Goal: Information Seeking & Learning: Check status

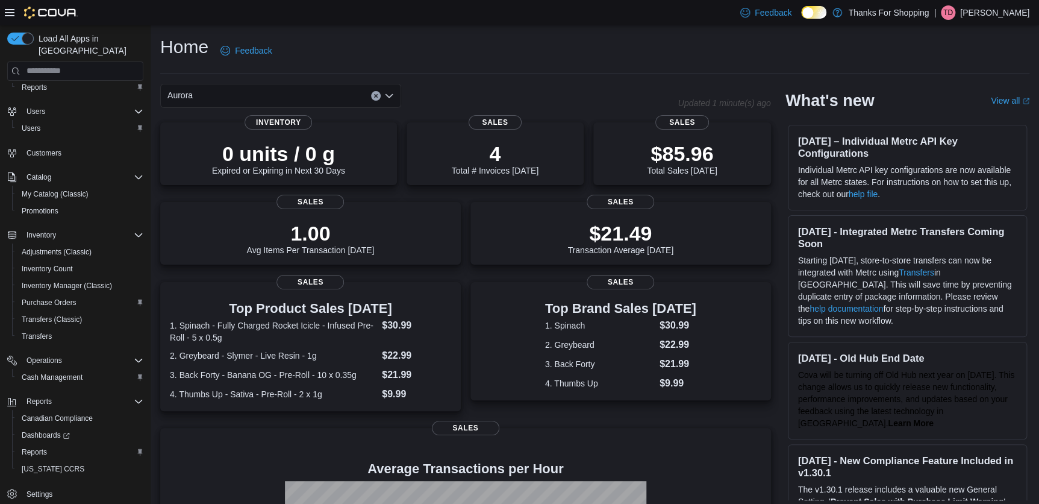
scroll to position [109, 0]
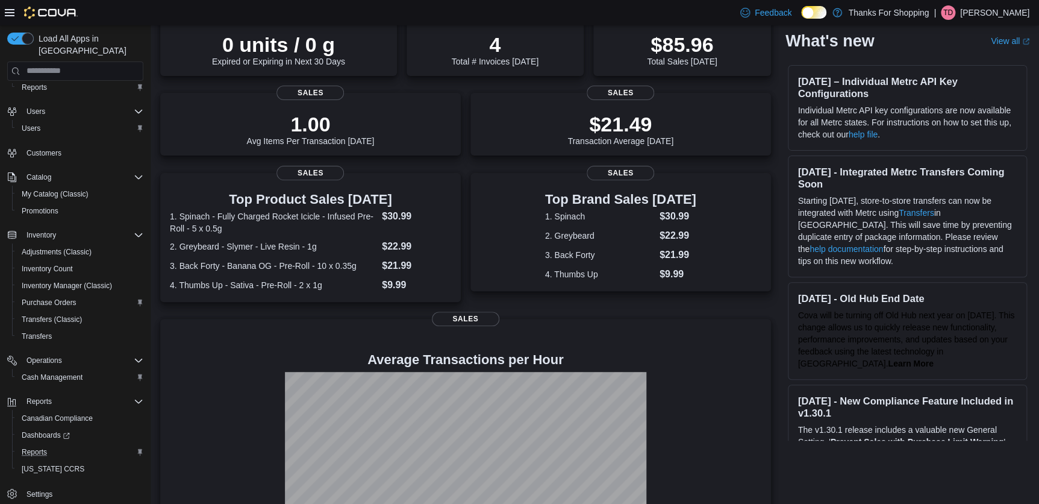
click at [52, 445] on div "Reports" at bounding box center [80, 452] width 127 height 14
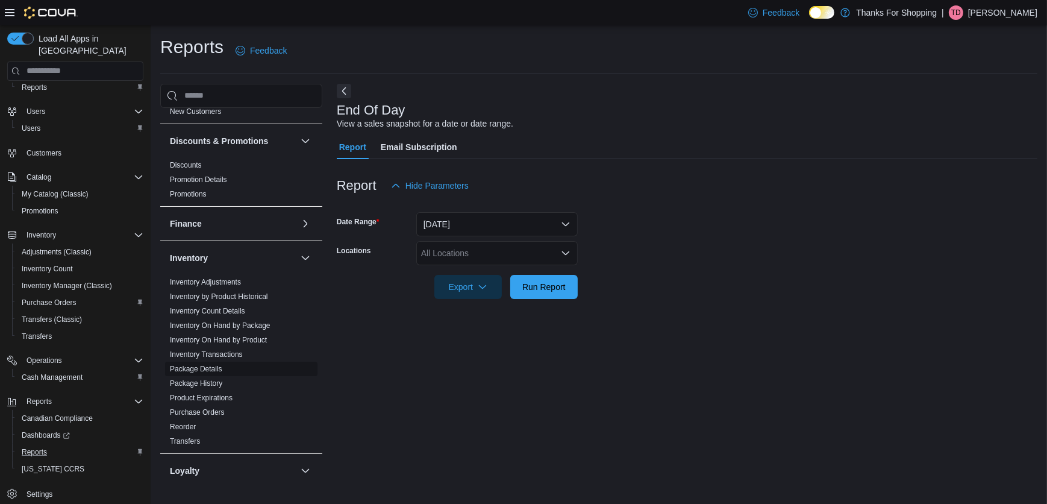
scroll to position [274, 0]
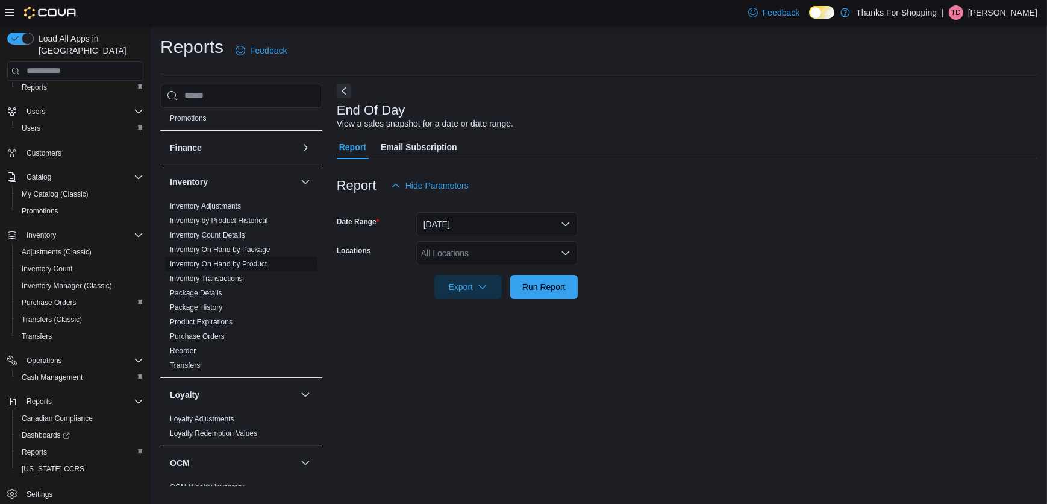
click at [227, 260] on link "Inventory On Hand by Product" at bounding box center [218, 264] width 97 height 8
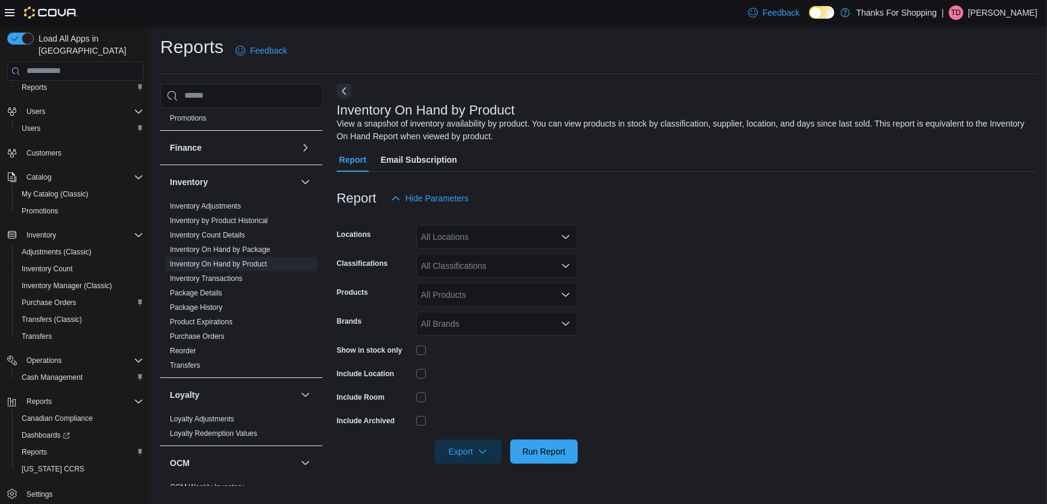
click at [476, 243] on div "All Locations" at bounding box center [496, 237] width 161 height 24
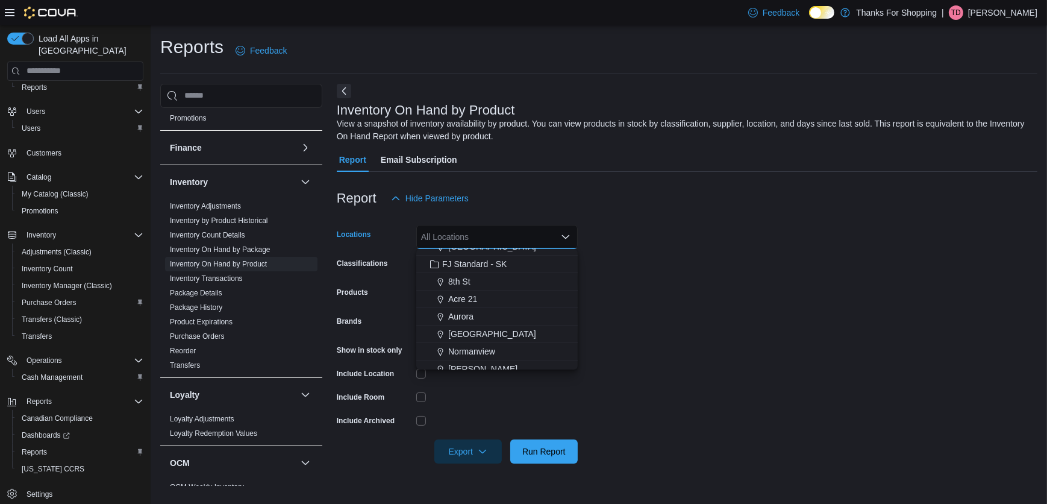
scroll to position [164, 0]
click at [464, 301] on span "Aurora" at bounding box center [460, 303] width 25 height 12
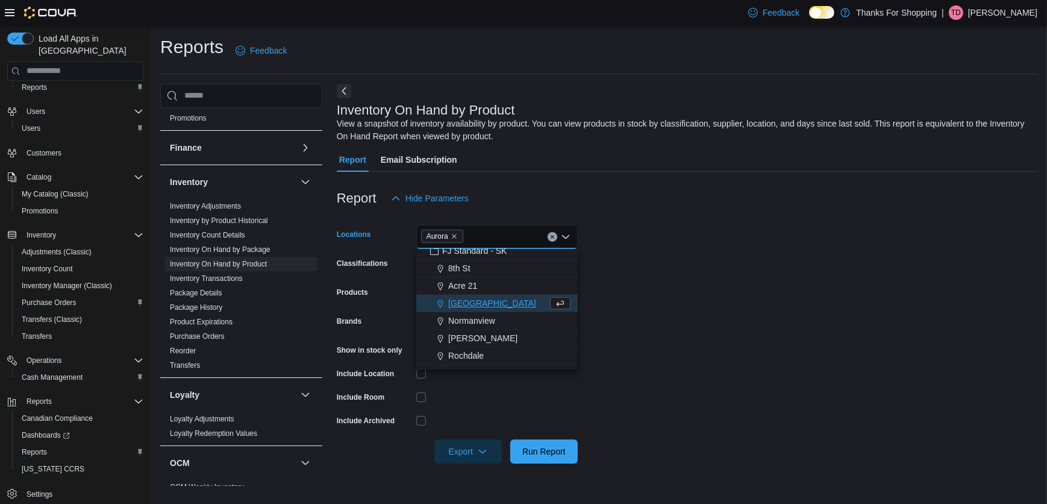
click at [694, 275] on form "Locations [GEOGRAPHIC_DATA] Combo box. Selected. [GEOGRAPHIC_DATA]. Press Backs…" at bounding box center [687, 336] width 701 height 253
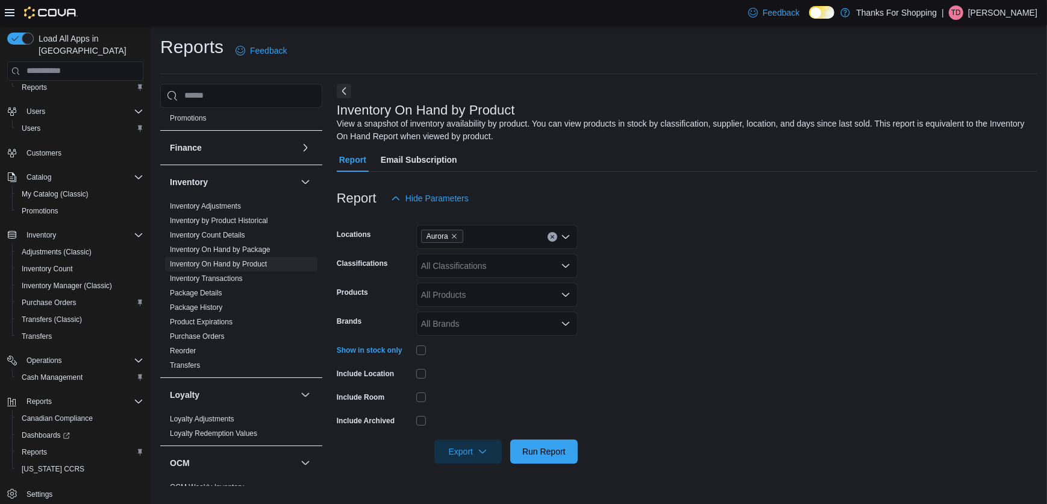
click at [511, 258] on div "All Classifications" at bounding box center [496, 266] width 161 height 24
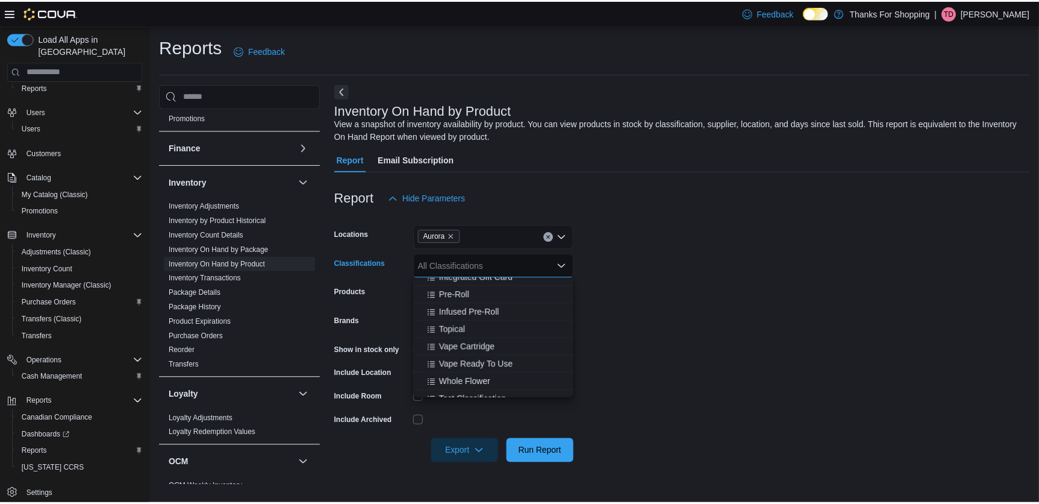
scroll to position [548, 0]
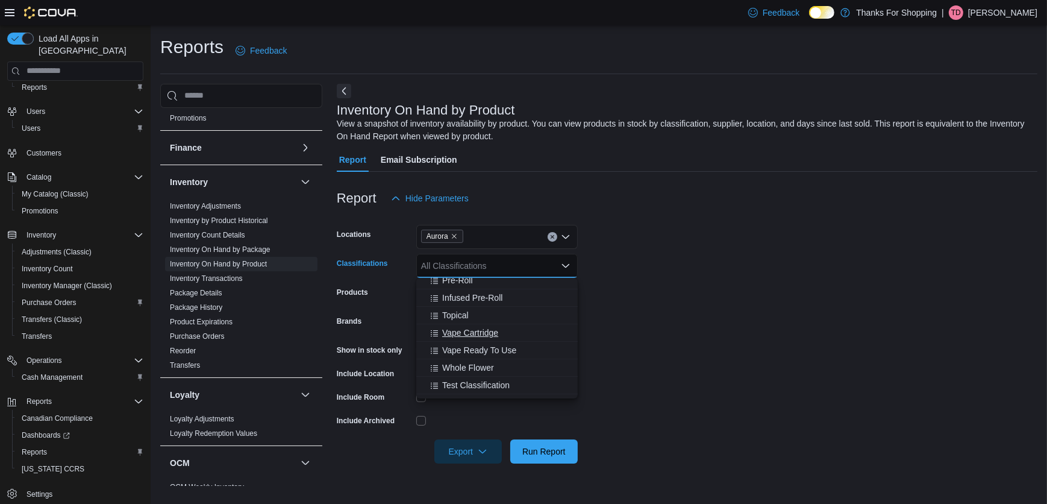
click at [486, 338] on span "Vape Cartridge" at bounding box center [470, 333] width 56 height 12
click at [554, 456] on span "Run Report" at bounding box center [543, 451] width 43 height 12
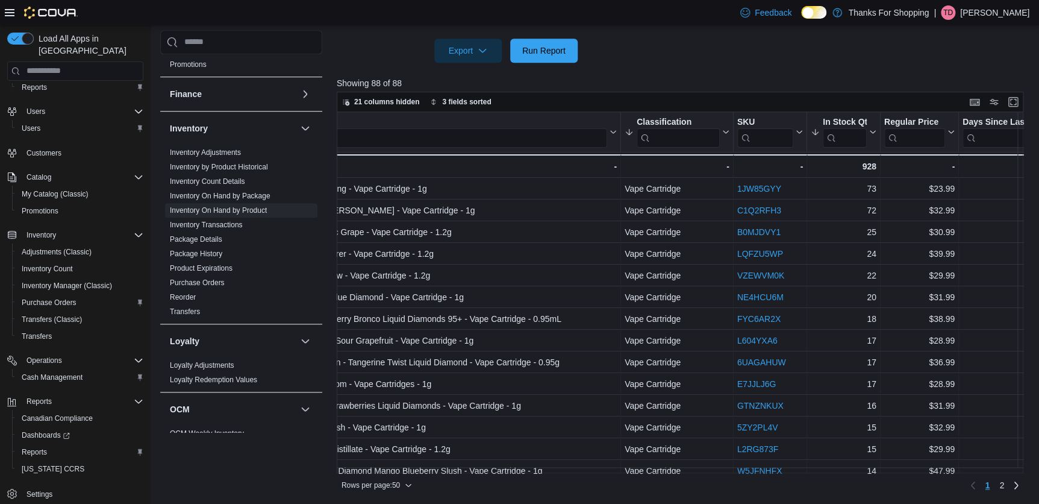
scroll to position [0, 55]
